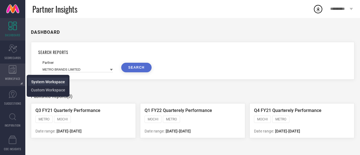
click at [43, 82] on span "System Workspace" at bounding box center [48, 82] width 34 height 5
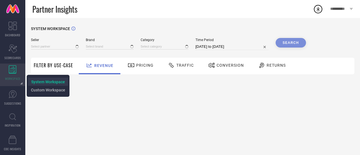
type input "All"
type input "1 STOP FASHION"
type input "All"
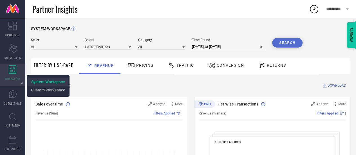
click at [43, 82] on span "System Workspace" at bounding box center [48, 82] width 34 height 5
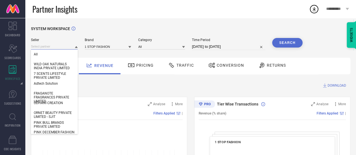
click at [62, 44] on input at bounding box center [54, 47] width 47 height 6
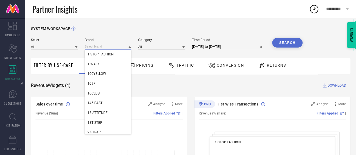
click at [100, 46] on input at bounding box center [108, 47] width 47 height 6
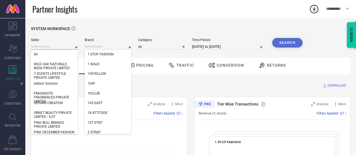
click at [59, 48] on input at bounding box center [54, 47] width 47 height 6
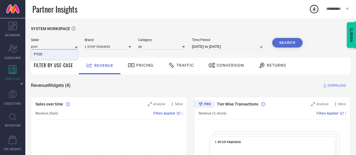
type input "pyos"
click at [63, 56] on div "PYOS" at bounding box center [54, 55] width 47 height 10
click at [102, 46] on input at bounding box center [108, 47] width 47 height 6
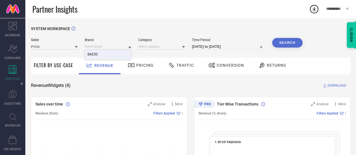
click at [111, 52] on div "BAESD" at bounding box center [108, 55] width 47 height 10
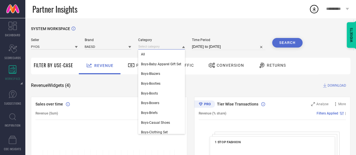
click at [157, 48] on input at bounding box center [161, 47] width 47 height 6
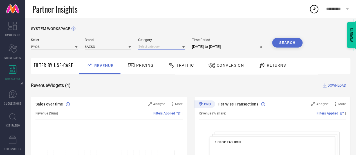
click at [158, 46] on input at bounding box center [161, 47] width 47 height 6
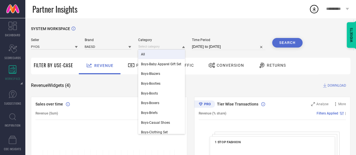
click at [157, 55] on div "All" at bounding box center [161, 55] width 47 height 10
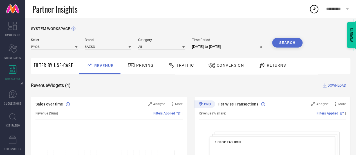
select select "7"
select select "2025"
select select "8"
select select "2025"
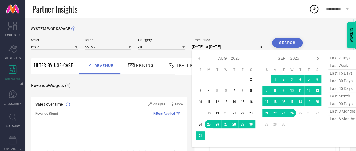
click at [219, 49] on input "[DATE] to [DATE]" at bounding box center [228, 46] width 73 height 7
click at [347, 112] on span "last 3 months" at bounding box center [343, 112] width 28 height 8
type input "[DATE] to [DATE]"
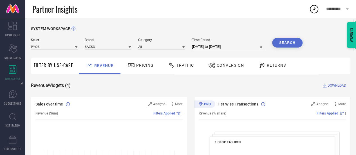
click at [288, 41] on button "Search" at bounding box center [287, 43] width 30 height 10
click at [225, 65] on span "Conversion" at bounding box center [230, 65] width 27 height 5
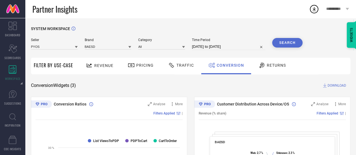
click at [332, 87] on span "DOWNLOAD" at bounding box center [337, 86] width 19 height 6
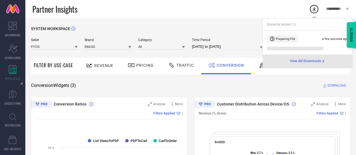
click at [320, 61] on span "View All 1 Downloads" at bounding box center [305, 61] width 31 height 5
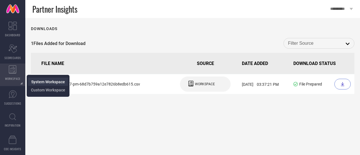
click at [36, 80] on span "System Workspace" at bounding box center [48, 82] width 34 height 5
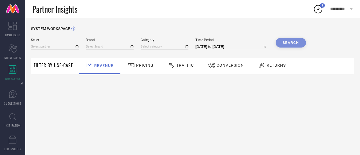
click at [48, 43] on div "Seller" at bounding box center [55, 44] width 48 height 12
click at [54, 48] on input at bounding box center [55, 47] width 48 height 6
type input "pyos"
type input "1 STOP FASHION"
type input "All"
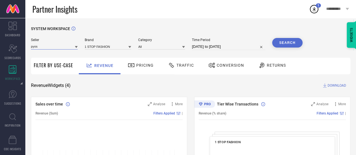
type input "pyos"
click at [99, 50] on input at bounding box center [108, 47] width 47 height 6
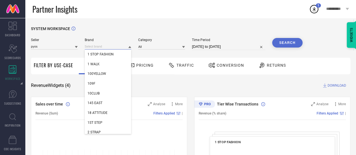
click at [102, 48] on input at bounding box center [108, 47] width 47 height 6
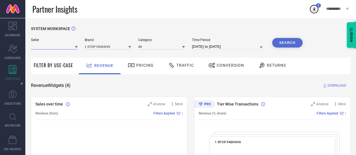
click at [61, 46] on input at bounding box center [54, 47] width 47 height 6
click at [69, 58] on div "PYOS" at bounding box center [54, 55] width 47 height 10
click at [100, 49] on input at bounding box center [108, 47] width 47 height 6
click at [156, 48] on input at bounding box center [161, 47] width 47 height 6
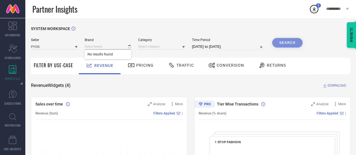
click at [122, 49] on input at bounding box center [108, 47] width 47 height 6
click at [125, 55] on div "BAESD" at bounding box center [108, 55] width 47 height 10
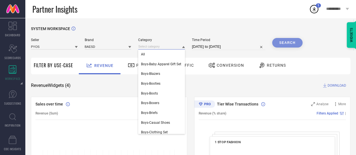
click at [156, 49] on input at bounding box center [161, 47] width 47 height 6
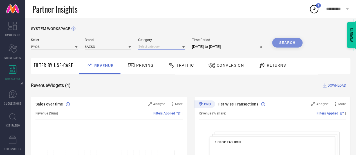
click at [157, 48] on input at bounding box center [161, 47] width 47 height 6
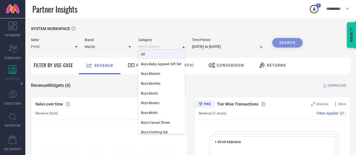
click at [160, 53] on div "All" at bounding box center [161, 55] width 47 height 10
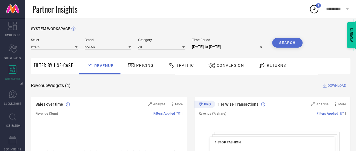
click at [205, 46] on input "[DATE] to [DATE]" at bounding box center [228, 46] width 73 height 7
select select "7"
select select "2025"
select select "8"
select select "2025"
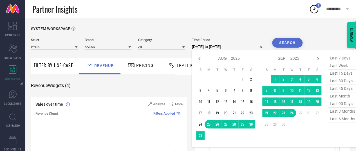
click at [342, 110] on span "last 3 months" at bounding box center [343, 112] width 28 height 8
type input "[DATE] to [DATE]"
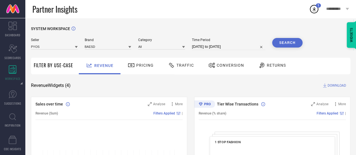
click at [287, 42] on button "Search" at bounding box center [287, 43] width 30 height 10
click at [296, 42] on button "Search" at bounding box center [287, 43] width 30 height 10
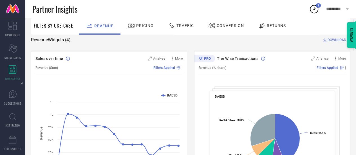
scroll to position [17, 0]
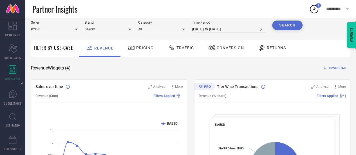
click at [220, 50] on span "Conversion" at bounding box center [230, 48] width 27 height 5
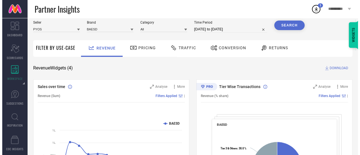
scroll to position [0, 0]
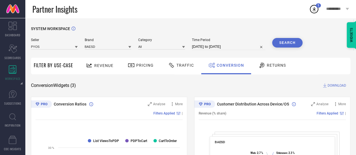
click at [332, 85] on span "DOWNLOAD" at bounding box center [337, 86] width 19 height 6
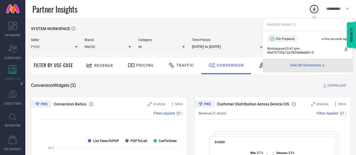
click at [314, 49] on span "Workspace - 03:41-pm - 68d7b759a12e7826b8edb615" at bounding box center [304, 51] width 75 height 8
click at [347, 49] on icon at bounding box center [346, 49] width 5 height 5
click at [308, 67] on span "View All 1 Downloads" at bounding box center [305, 65] width 31 height 5
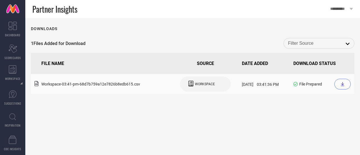
click at [128, 85] on span "Workspace - 03:41-pm - 68d7b759a12e7826b8edb615 .csv" at bounding box center [90, 84] width 99 height 5
